Goal: Information Seeking & Learning: Find specific fact

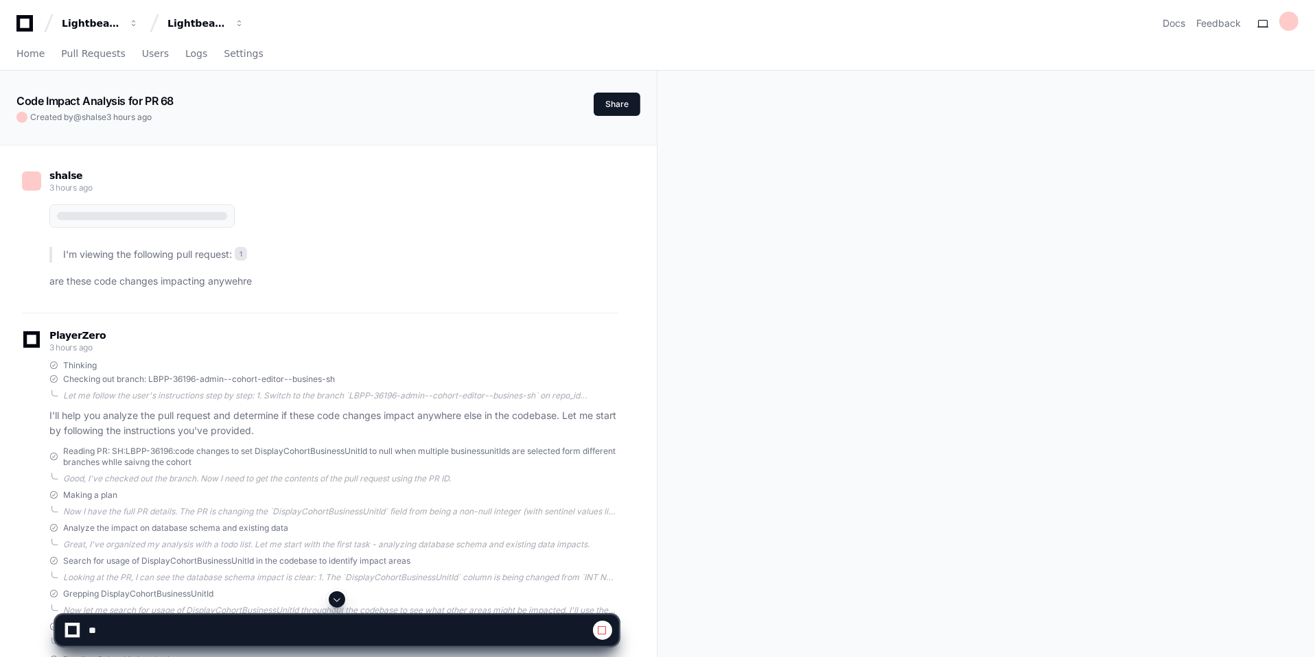
click at [132, 599] on div at bounding box center [337, 600] width 564 height 16
click at [121, 592] on div at bounding box center [337, 600] width 564 height 16
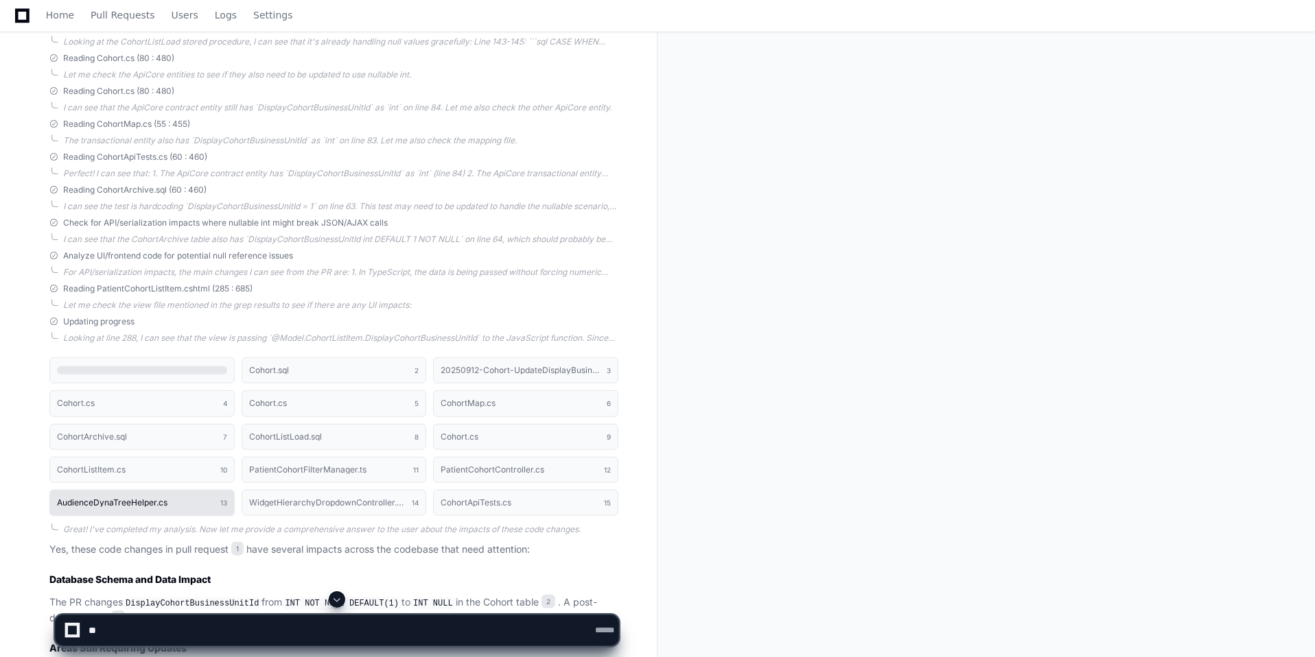
click at [115, 500] on button "AudienceDynaTreeHelper.cs 13" at bounding box center [141, 503] width 185 height 26
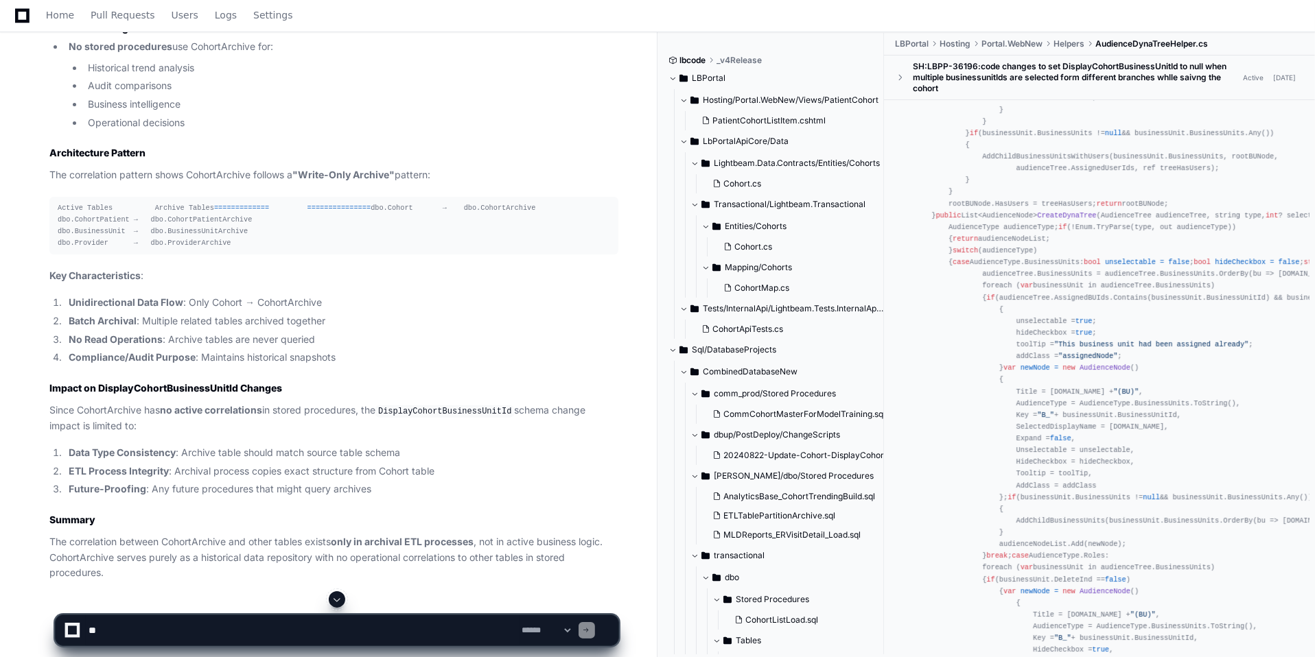
scroll to position [5628, 0]
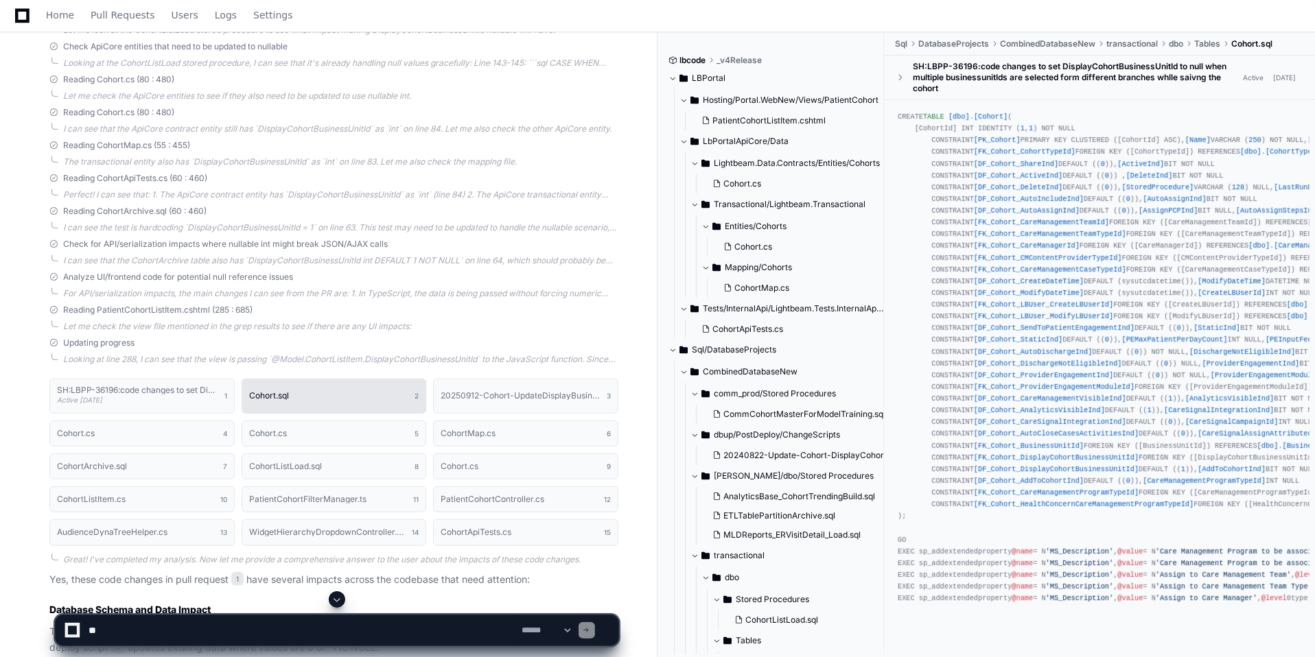
scroll to position [671, 0]
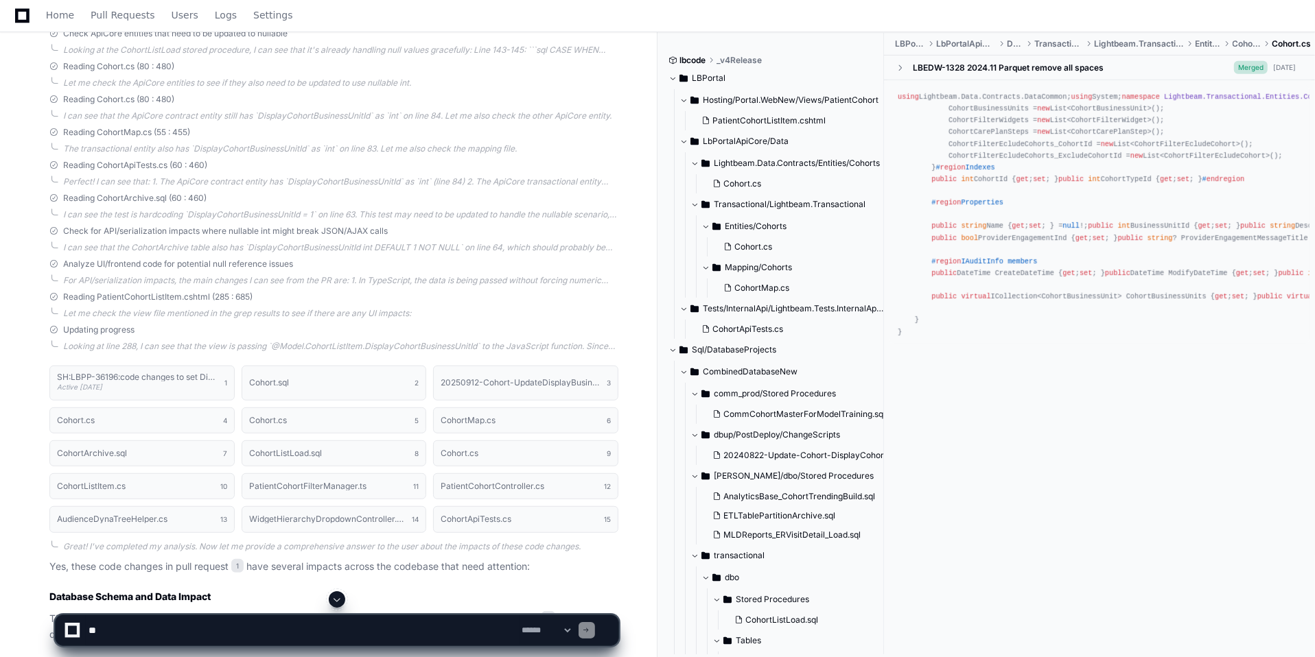
drag, startPoint x: 1019, startPoint y: 286, endPoint x: 1071, endPoint y: 381, distance: 108.4
click at [1071, 338] on div "using Lightbeam.Data.Contracts.DataCommon; using System; namespace Lightbeam.Tr…" at bounding box center [1100, 214] width 404 height 247
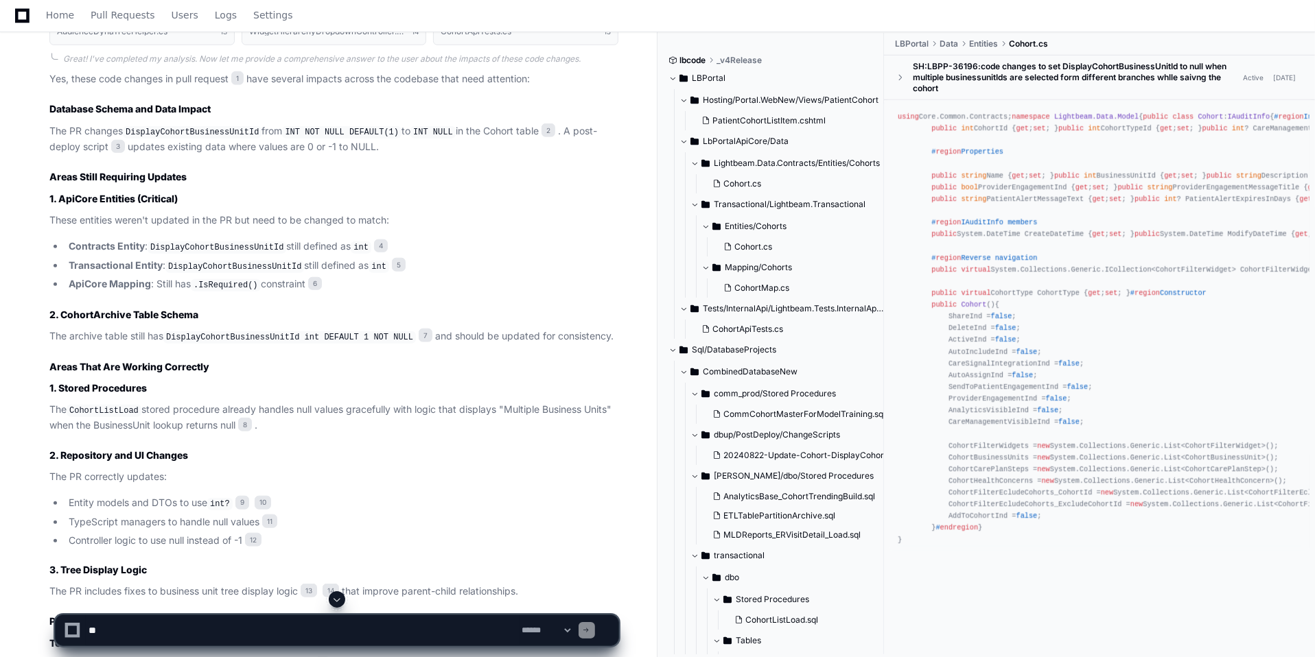
scroll to position [1156, 0]
click at [205, 128] on code "DisplayCohortBusinessUnitId" at bounding box center [192, 134] width 139 height 12
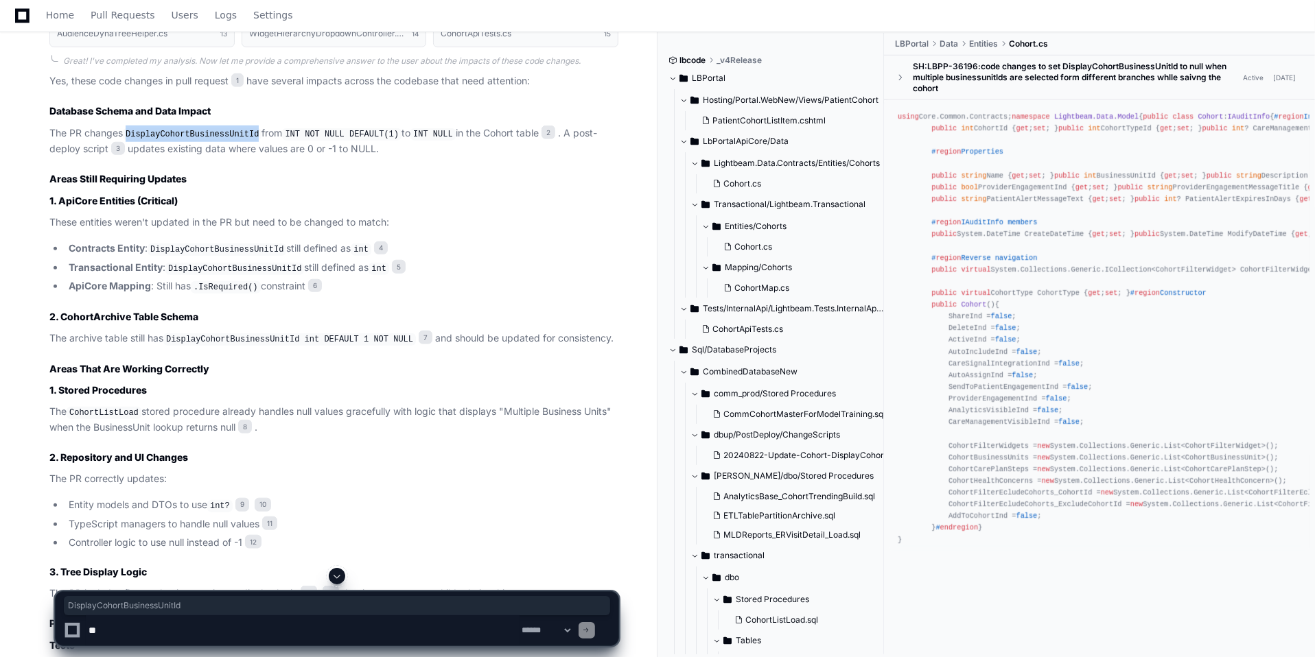
click at [205, 128] on code "DisplayCohortBusinessUnitId" at bounding box center [192, 134] width 139 height 12
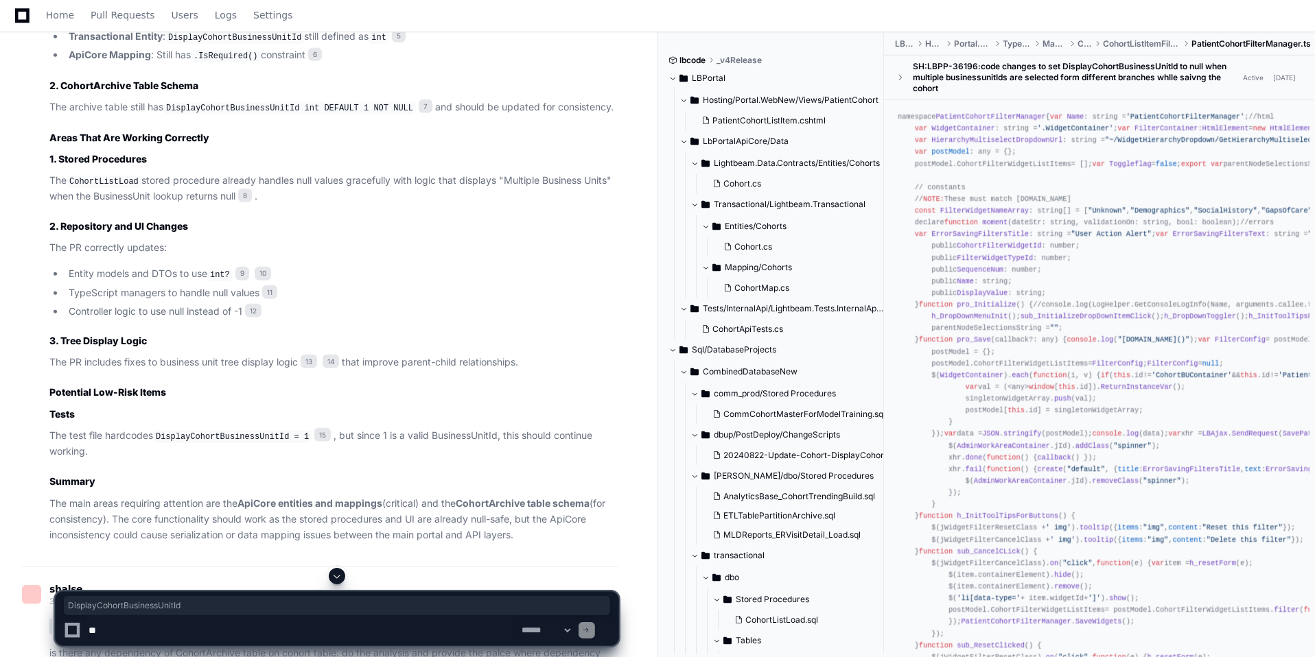
scroll to position [1386, 0]
